Goal: Task Accomplishment & Management: Use online tool/utility

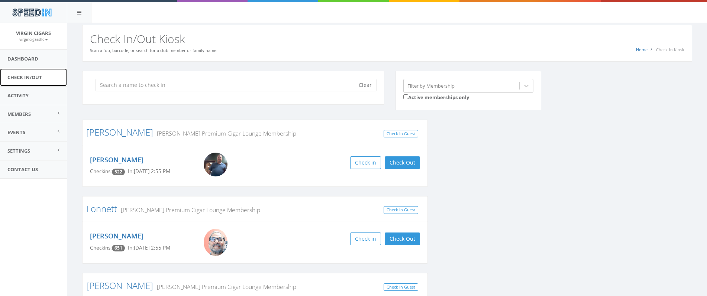
click at [17, 78] on link "Check In/Out" at bounding box center [33, 77] width 67 height 18
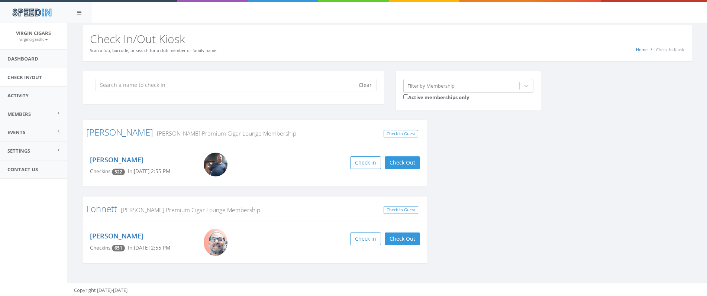
scroll to position [1, 0]
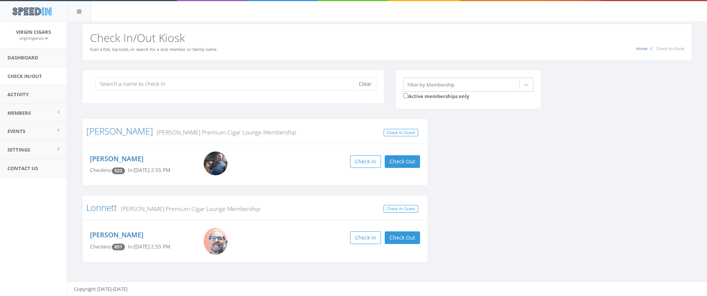
click at [119, 87] on input "search" at bounding box center [227, 84] width 264 height 13
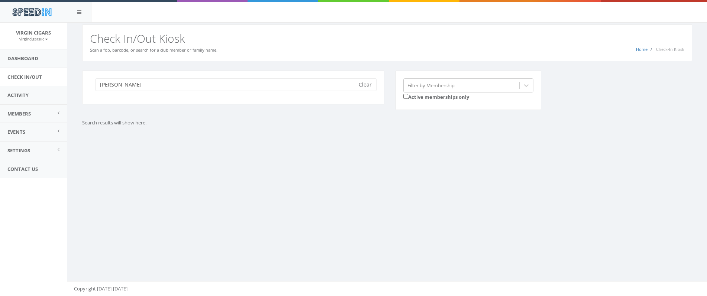
scroll to position [0, 0]
type input "[PERSON_NAME]"
click at [368, 85] on button "Clear" at bounding box center [365, 84] width 23 height 13
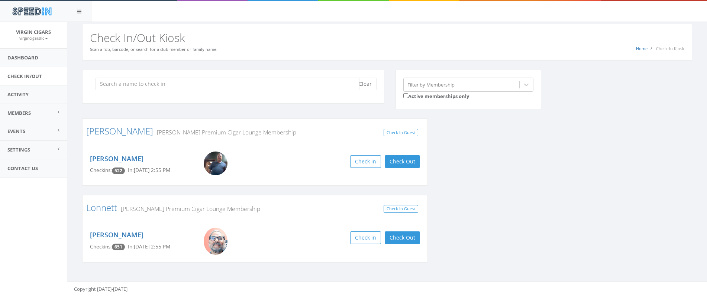
scroll to position [0, 0]
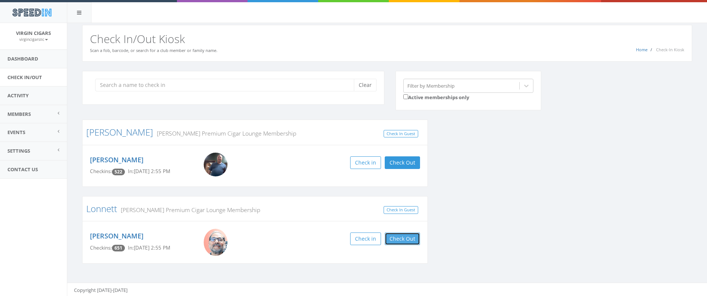
click at [409, 238] on button "Check Out" at bounding box center [402, 239] width 35 height 13
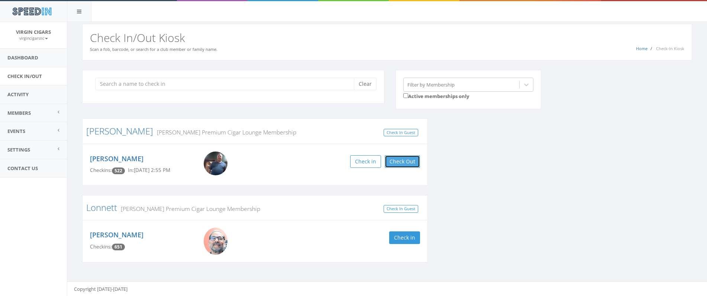
click at [406, 165] on button "Check Out" at bounding box center [402, 161] width 35 height 13
click at [43, 78] on link "Check In/Out" at bounding box center [33, 76] width 67 height 18
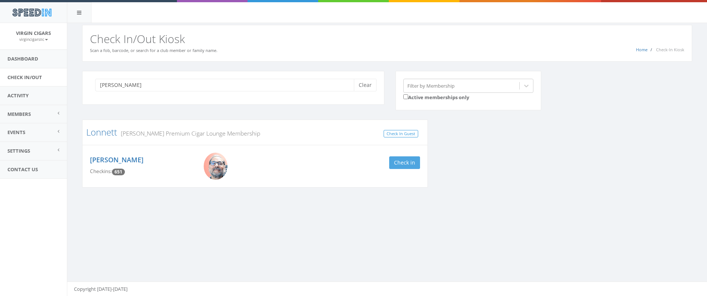
type input "[PERSON_NAME]"
click at [410, 165] on button "Check in" at bounding box center [404, 162] width 31 height 13
click at [412, 162] on button "Check Out" at bounding box center [402, 162] width 35 height 13
click at [367, 89] on button "Clear" at bounding box center [365, 85] width 23 height 13
